Goal: Transaction & Acquisition: Purchase product/service

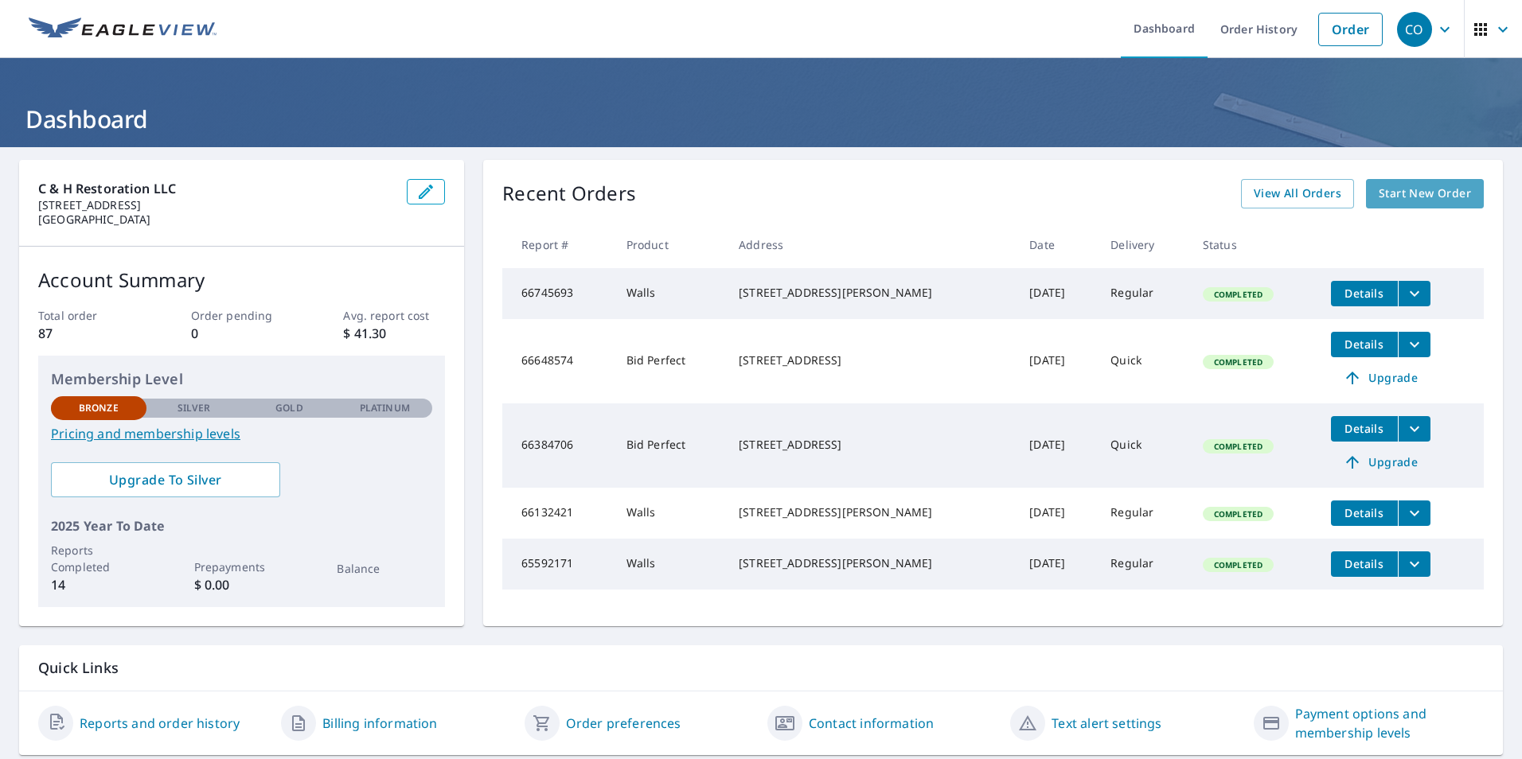
click at [1425, 195] on span "Start New Order" at bounding box center [1424, 194] width 92 height 20
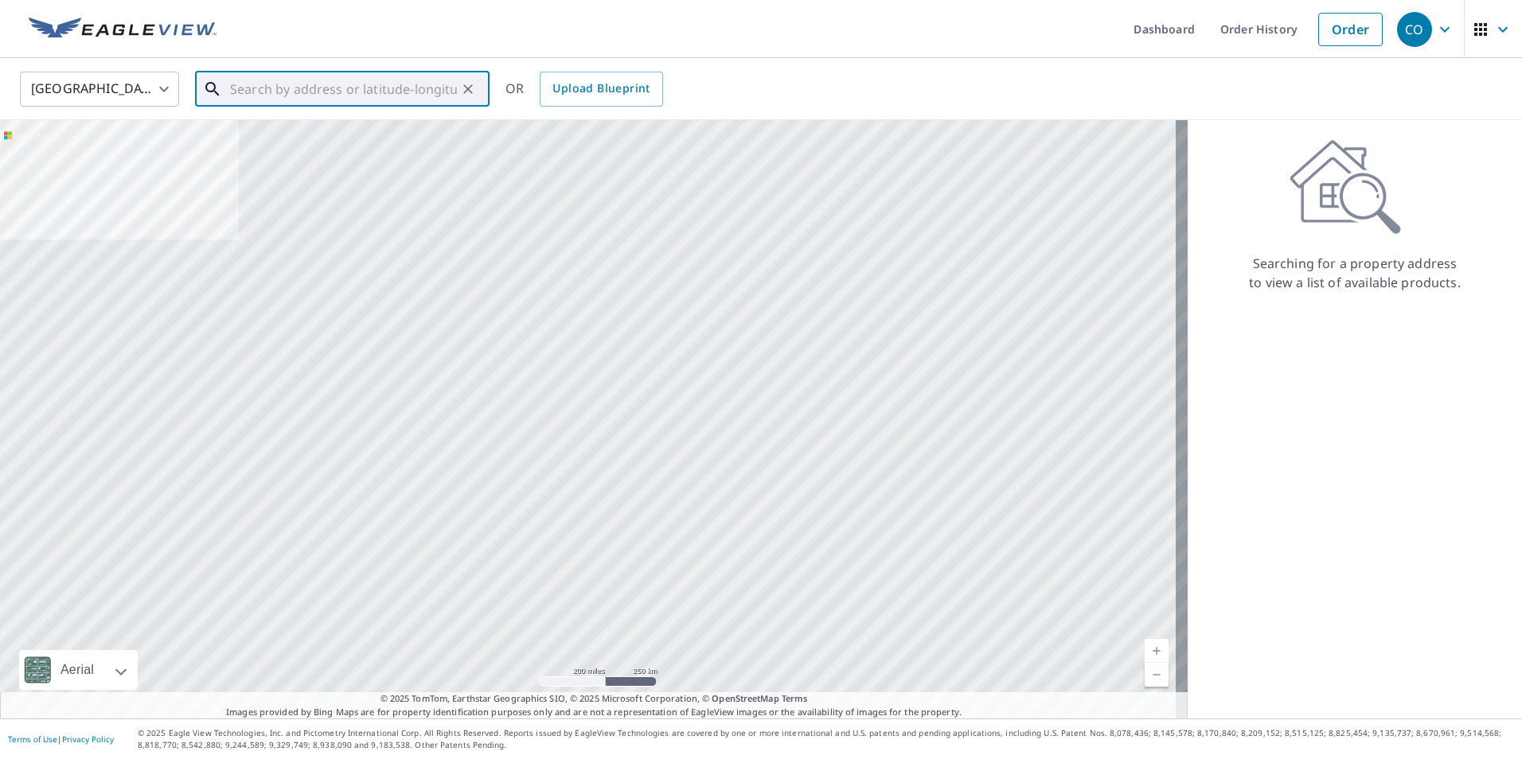
click at [402, 92] on input "text" at bounding box center [343, 89] width 227 height 45
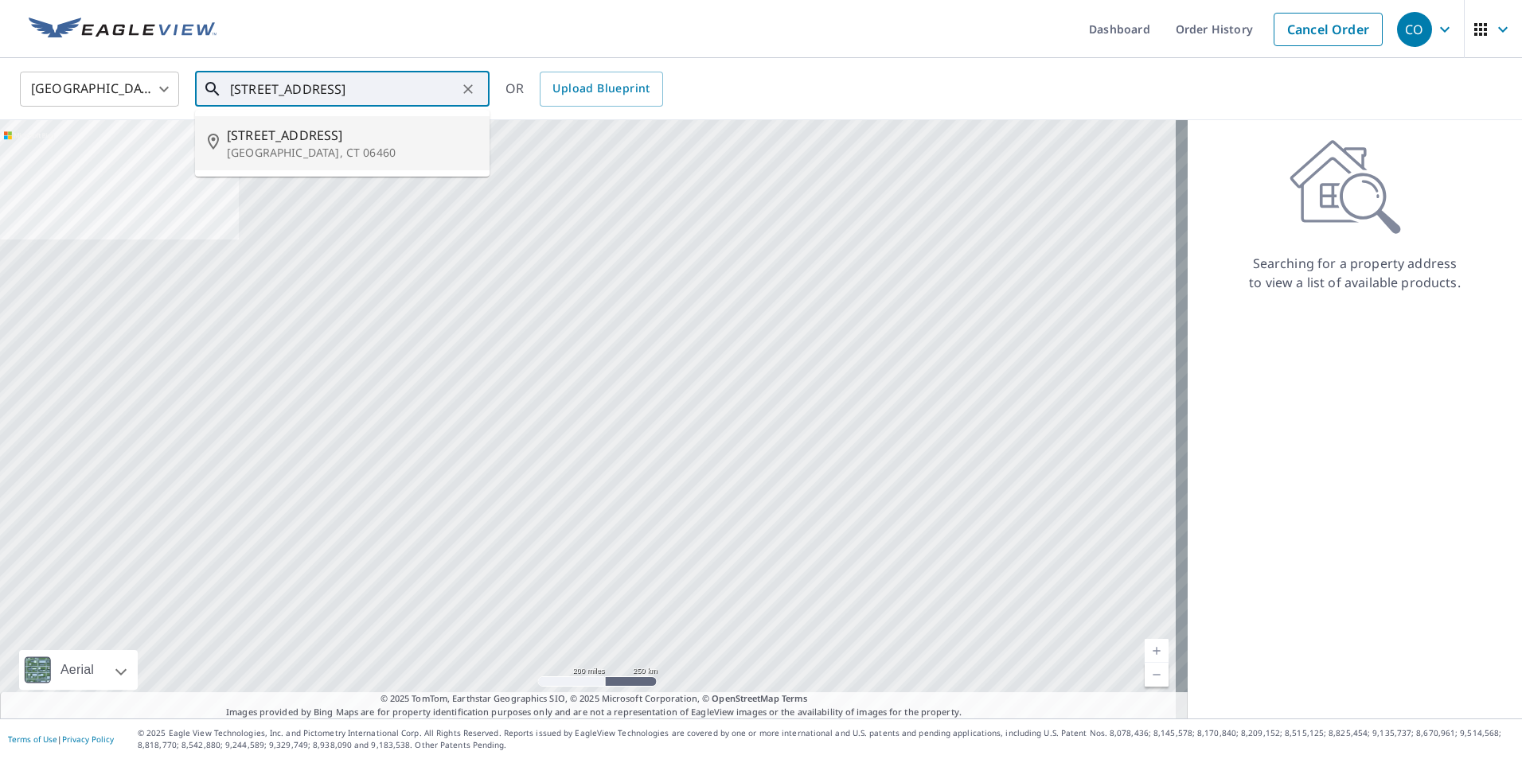
click at [286, 154] on p "[GEOGRAPHIC_DATA], CT 06460" at bounding box center [352, 153] width 250 height 16
type input "[STREET_ADDRESS]"
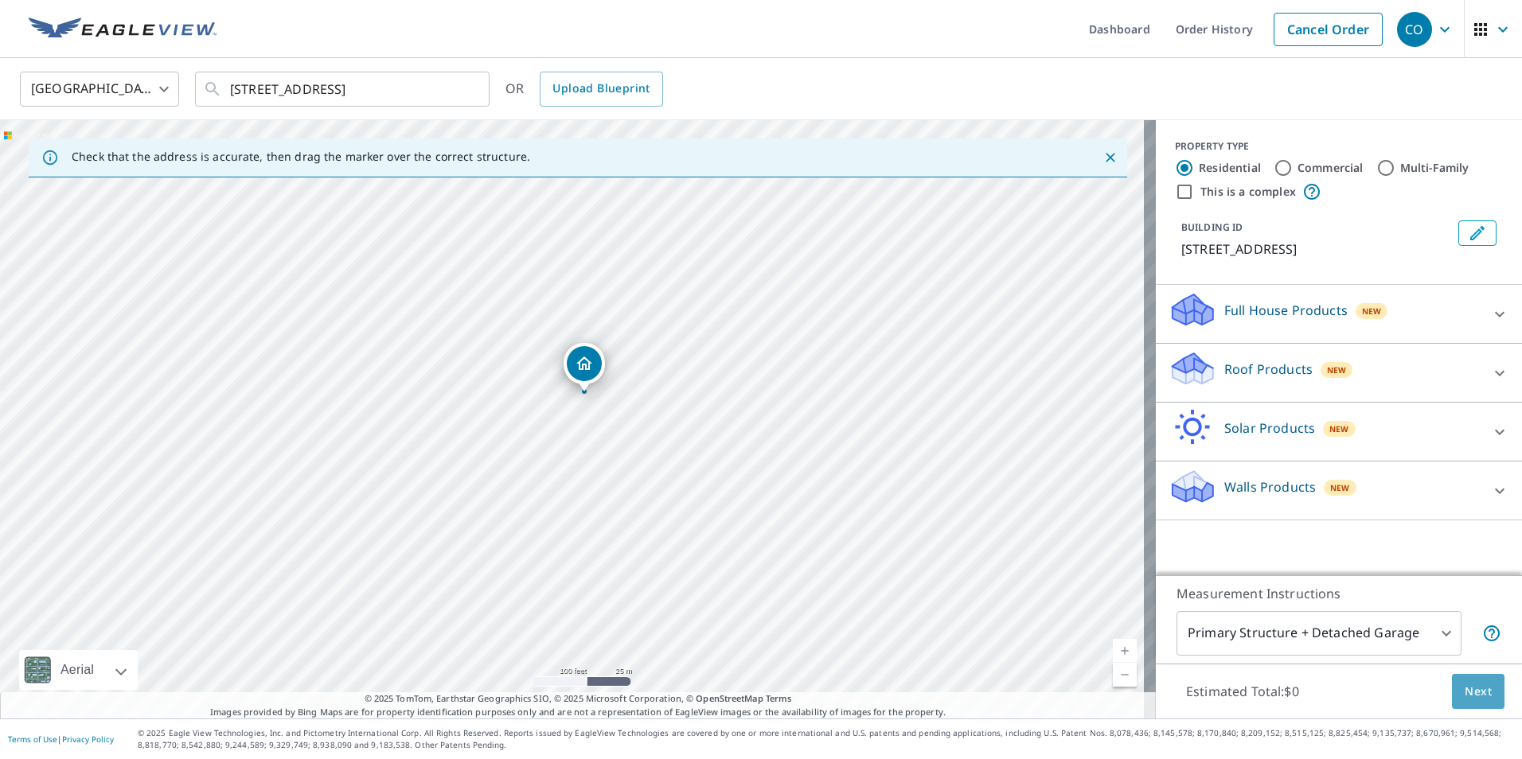
click at [1479, 692] on span "Next" at bounding box center [1477, 692] width 27 height 20
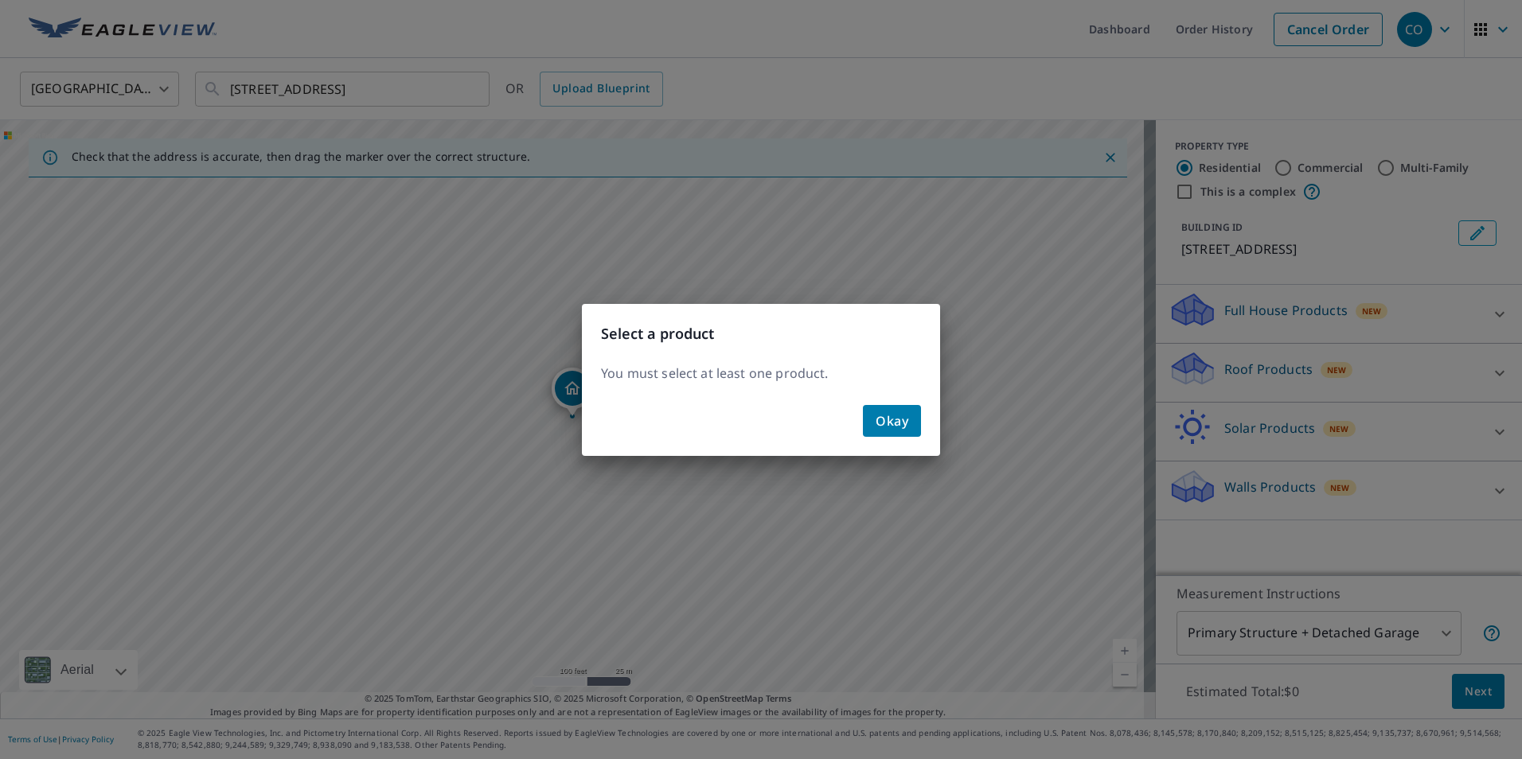
click at [896, 418] on span "Okay" at bounding box center [891, 421] width 33 height 22
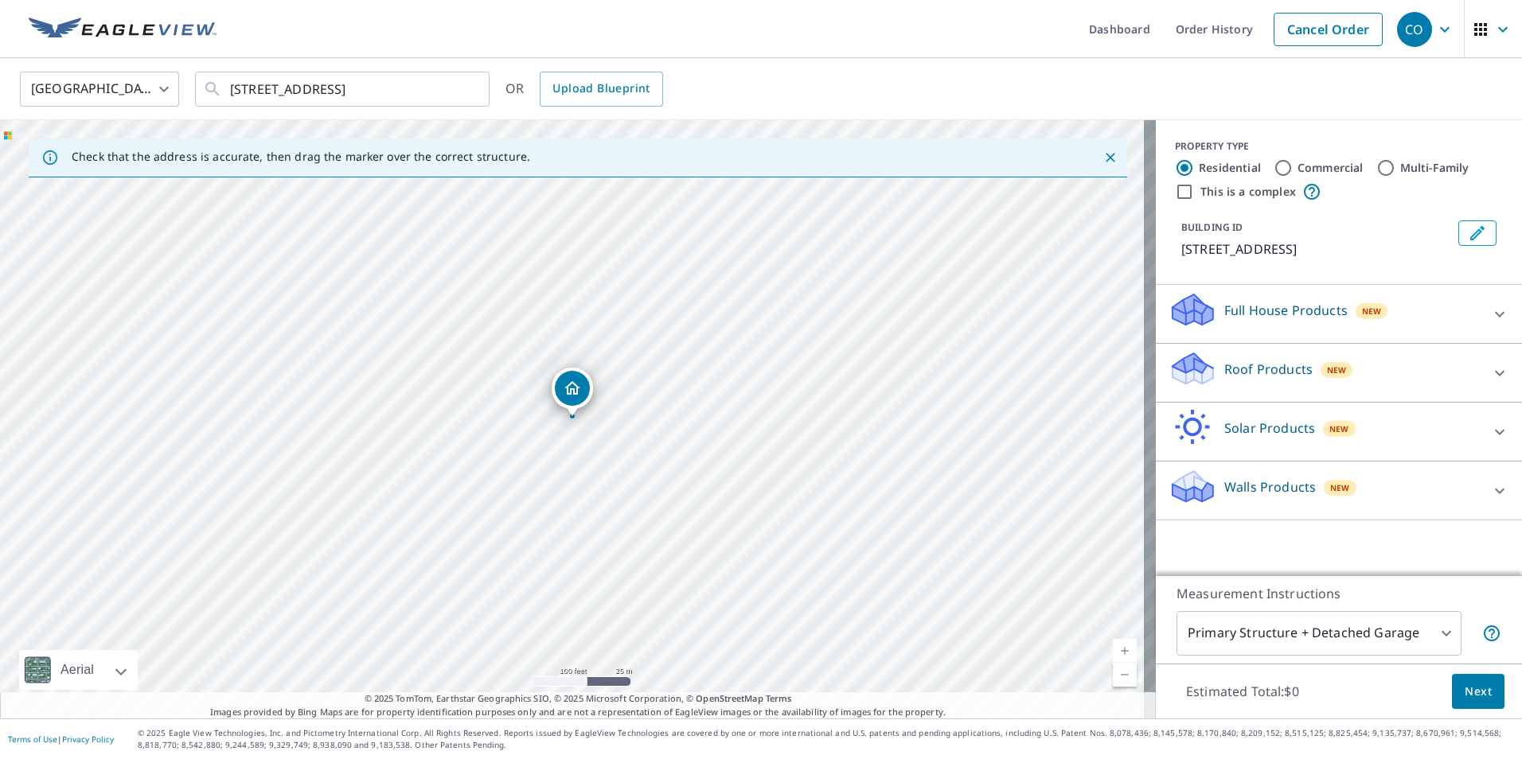
click at [1467, 486] on div "Walls Products New" at bounding box center [1324, 490] width 312 height 45
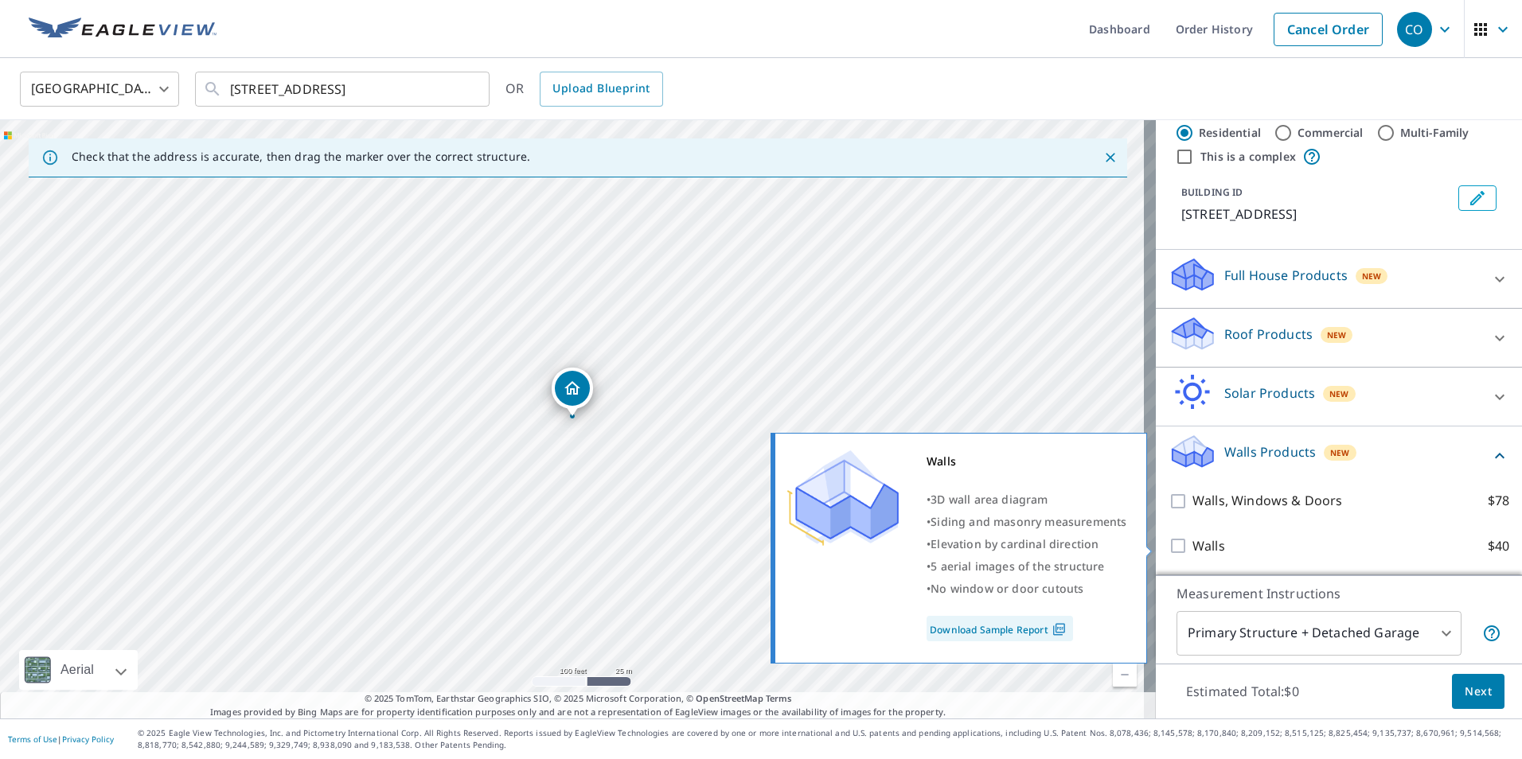
click at [1390, 541] on label "Walls $40" at bounding box center [1350, 546] width 317 height 20
click at [1192, 541] on input "Walls $40" at bounding box center [1180, 545] width 24 height 19
checkbox input "true"
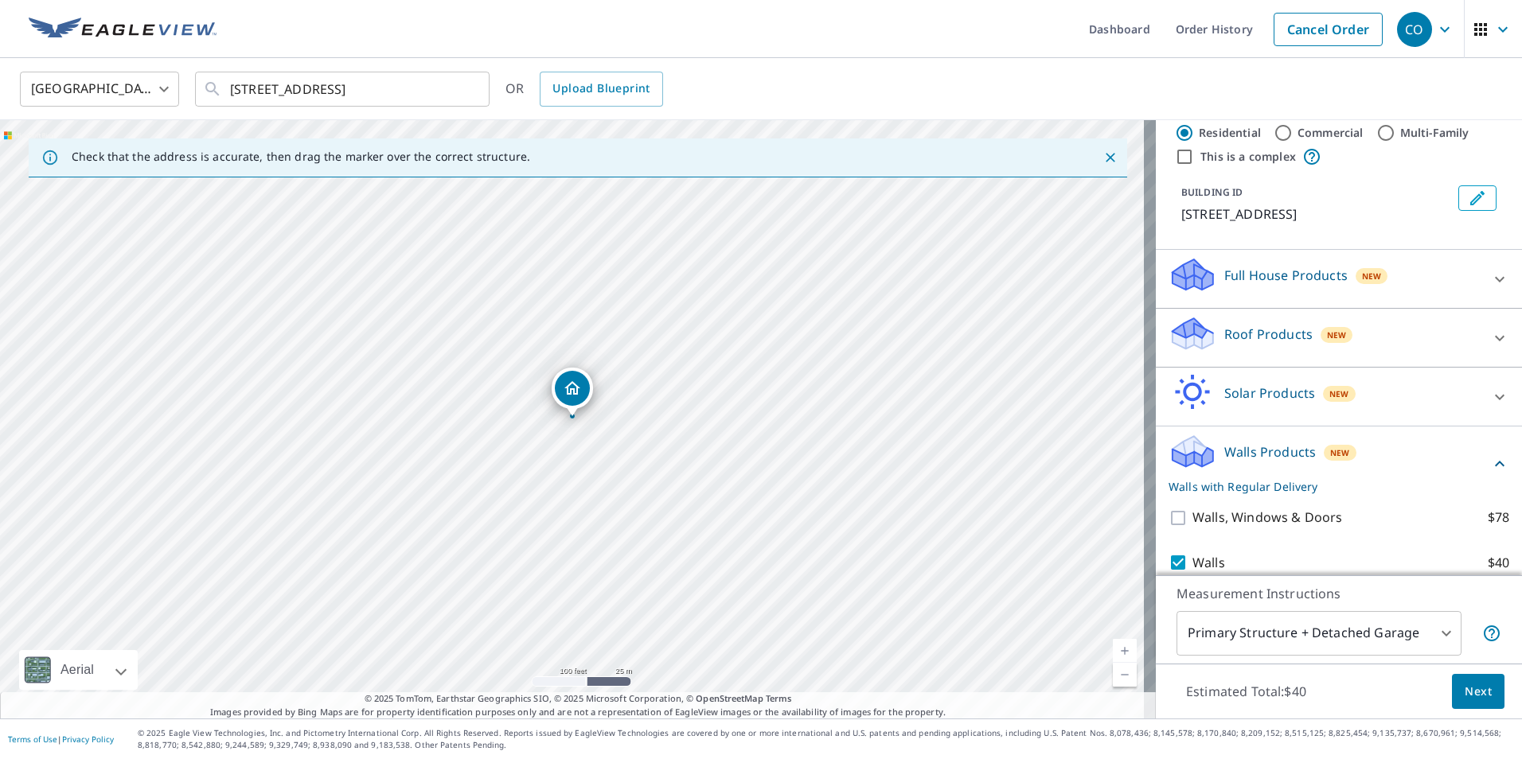
click at [1473, 684] on span "Next" at bounding box center [1477, 692] width 27 height 20
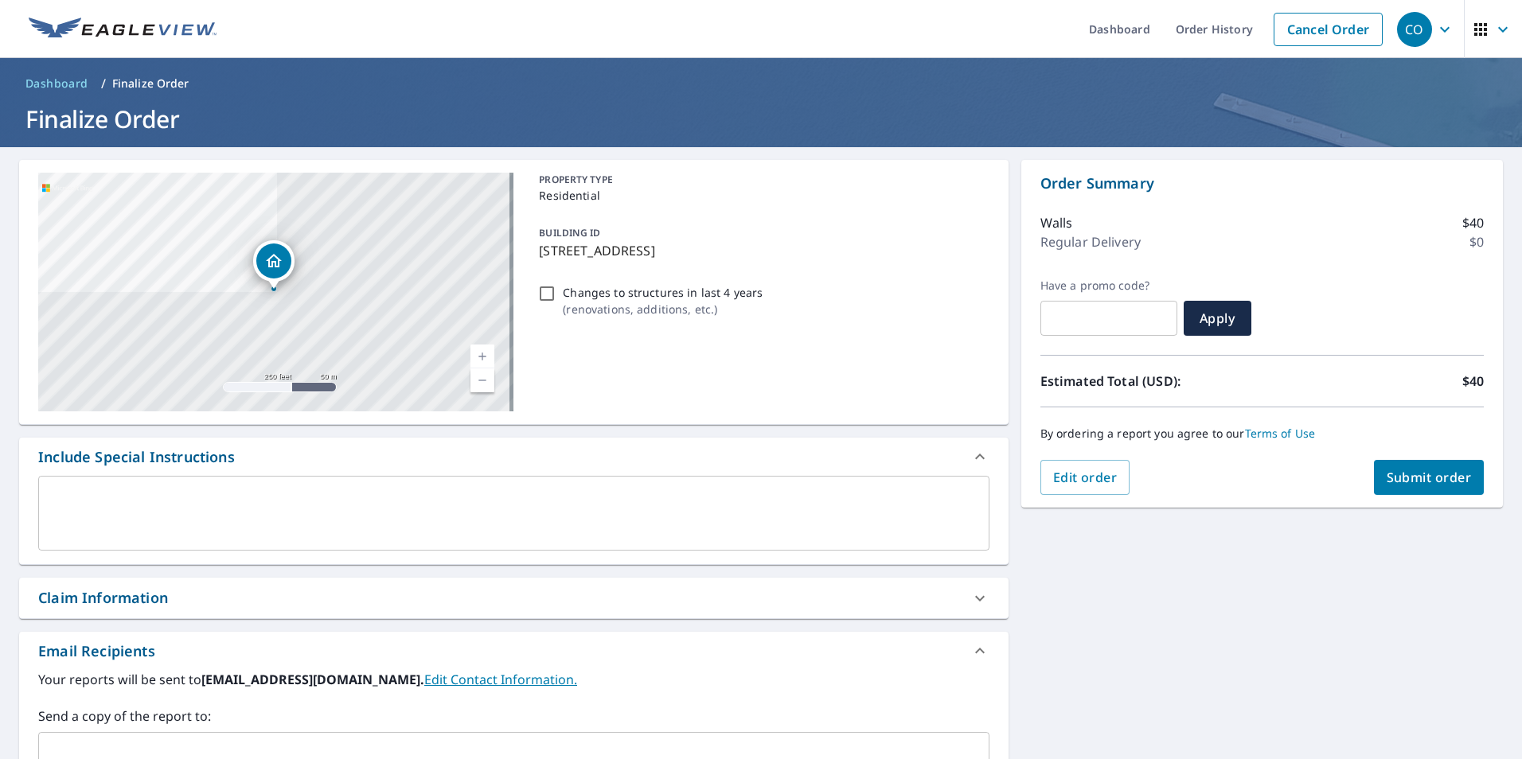
click at [1409, 483] on span "Submit order" at bounding box center [1428, 478] width 85 height 18
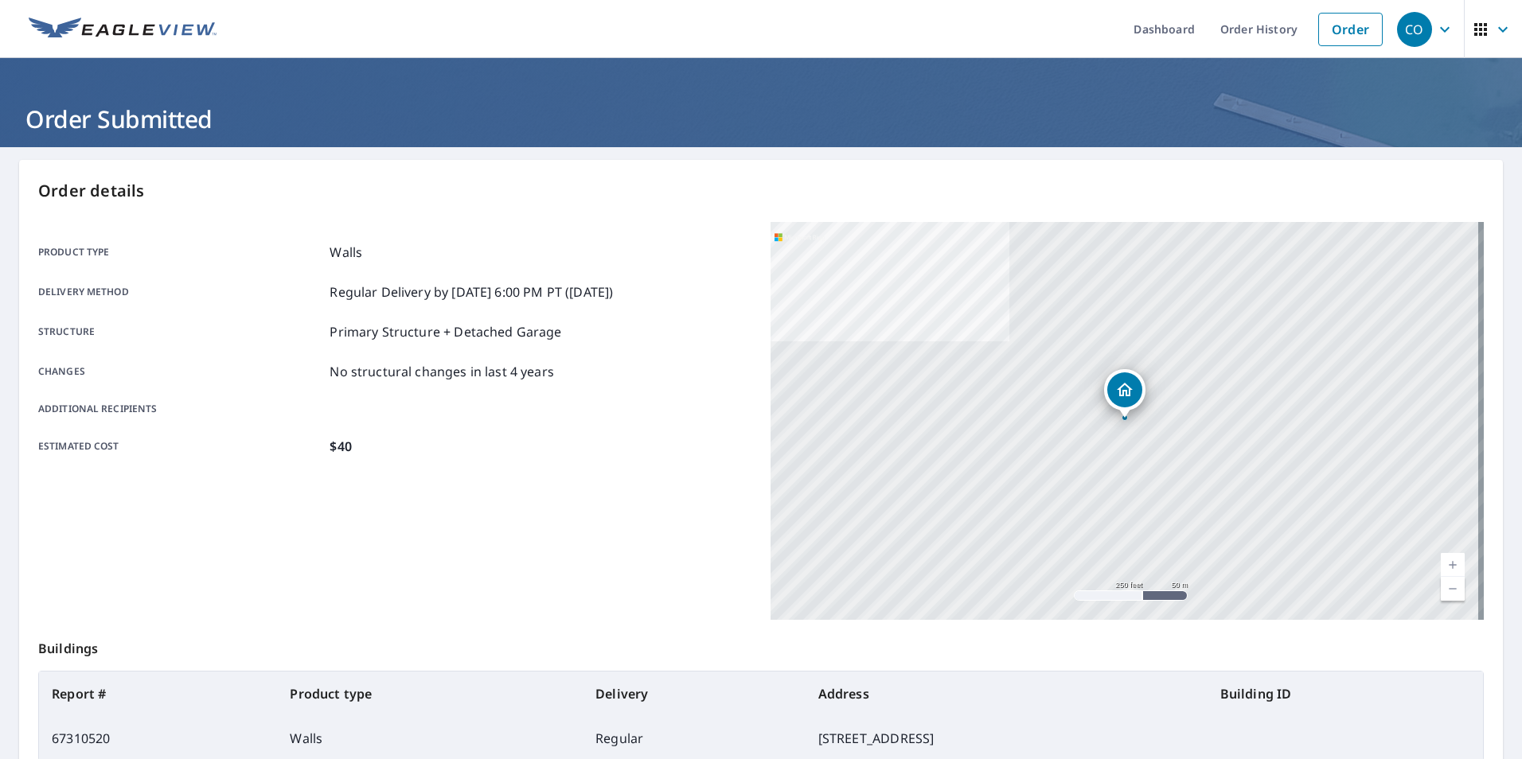
click at [579, 248] on div "Product type Walls" at bounding box center [394, 252] width 713 height 19
